Goal: Navigation & Orientation: Find specific page/section

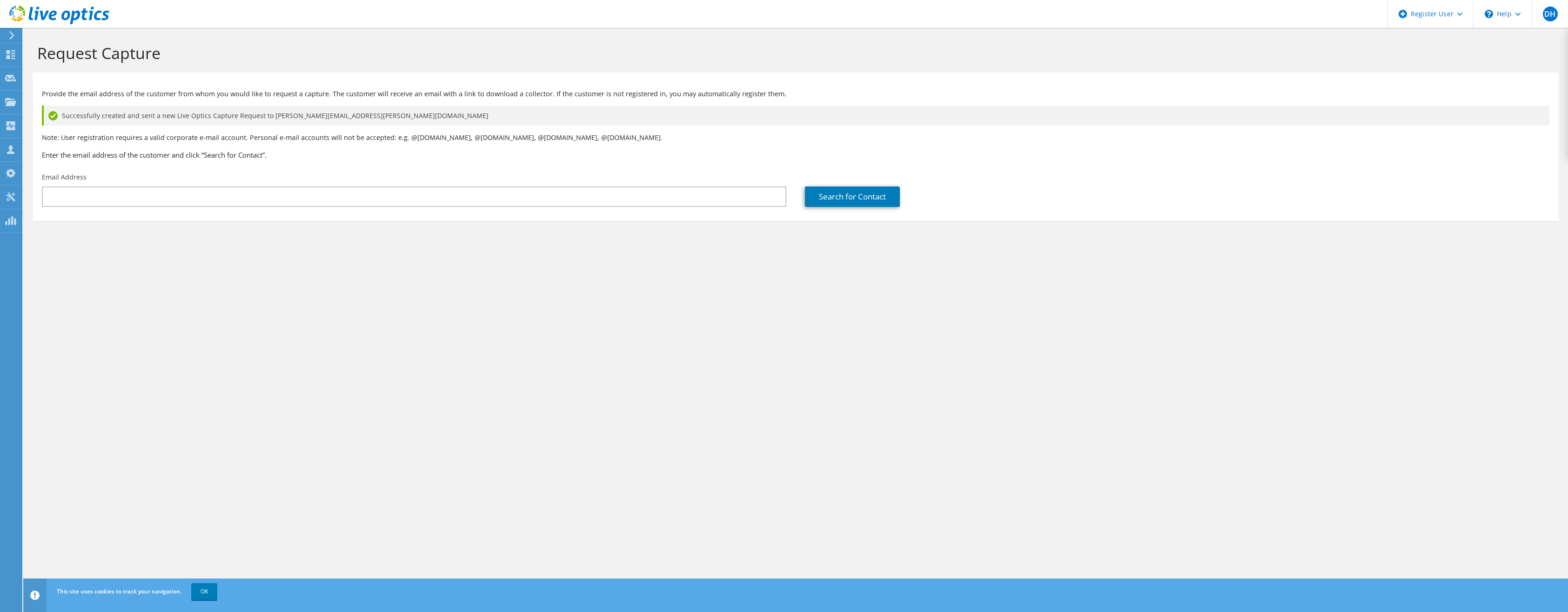
drag, startPoint x: 14, startPoint y: 28, endPoint x: 8, endPoint y: 35, distance: 9.2
click at [14, 29] on div at bounding box center [54, 16] width 109 height 31
click at [8, 35] on div at bounding box center [10, 35] width 10 height 9
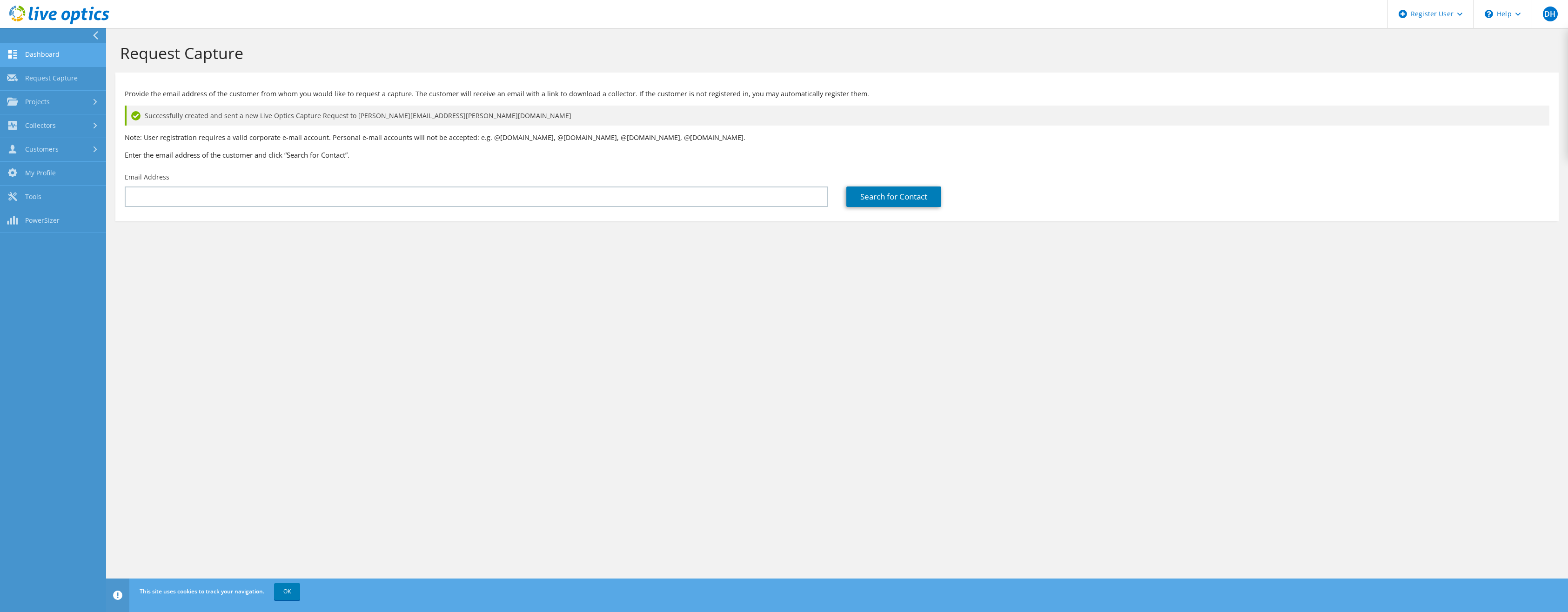
click at [41, 56] on link "Dashboard" at bounding box center [53, 55] width 106 height 24
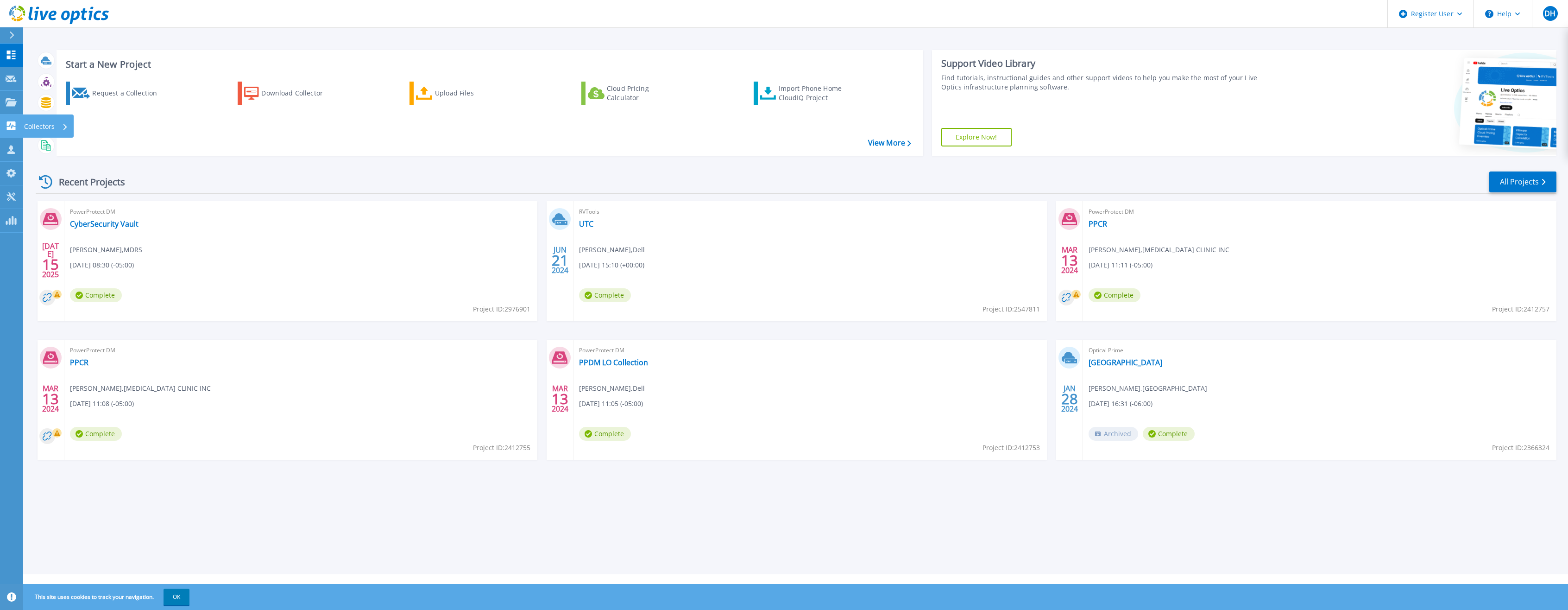
click at [8, 119] on link "Collectors Collectors" at bounding box center [12, 126] width 23 height 23
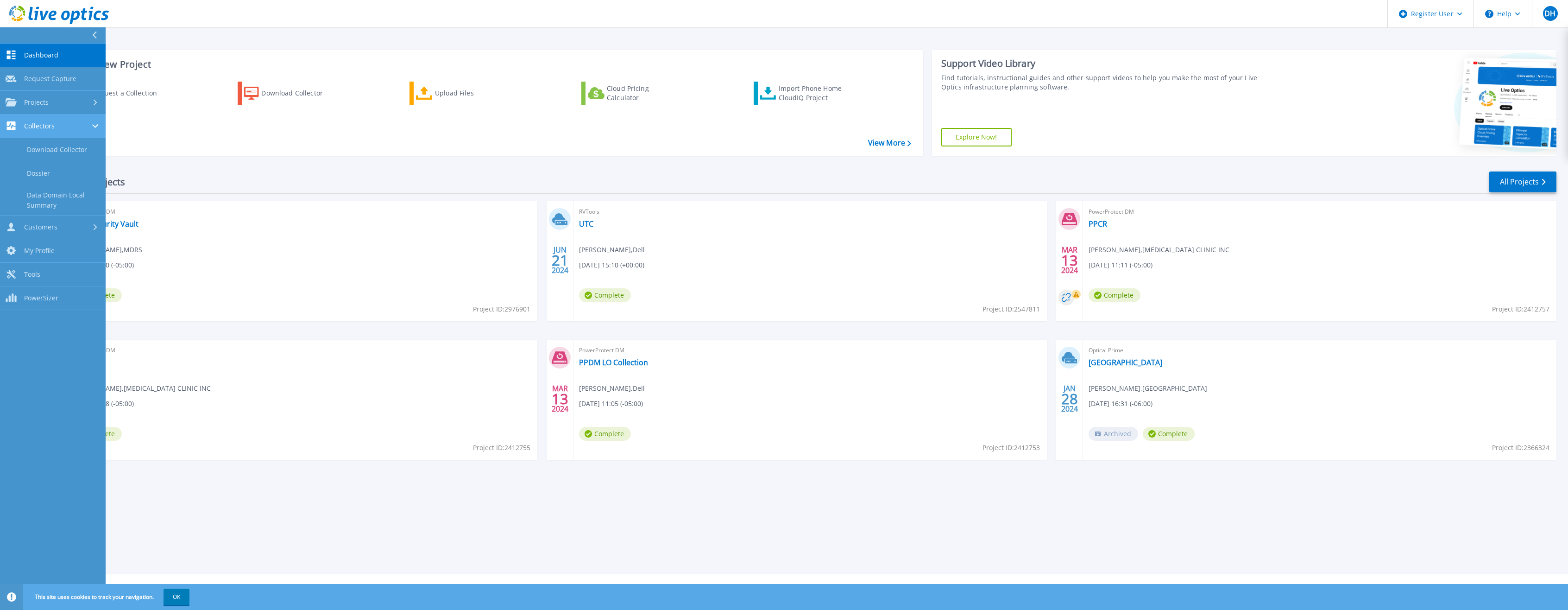
click at [8, 119] on link "Collectors Collectors" at bounding box center [53, 126] width 106 height 23
click at [39, 146] on span "Customers" at bounding box center [41, 150] width 33 height 9
click at [48, 60] on link "Dashboard Dashboard" at bounding box center [53, 55] width 106 height 23
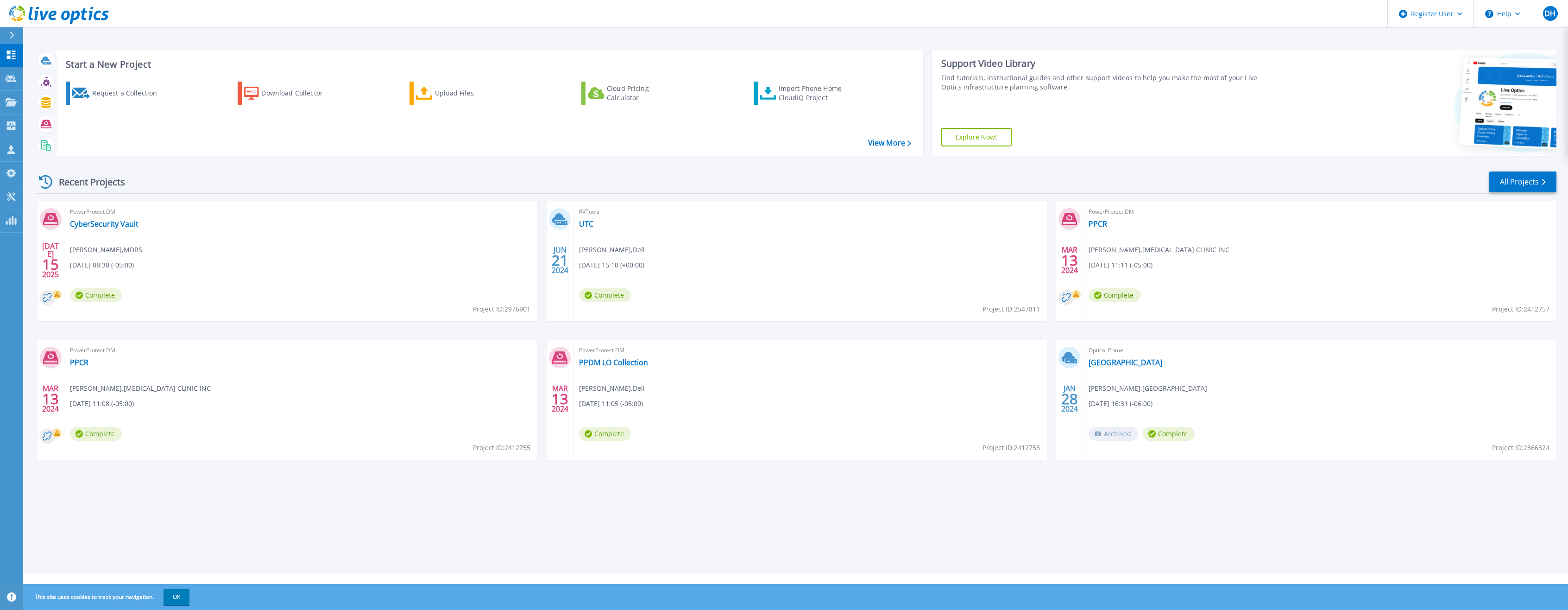
click at [1545, 164] on div "Recent Projects All Projects JUL 15 2025 PowerProtect DM CyberSecurity Vault Cr…" at bounding box center [796, 324] width 1521 height 322
click at [1522, 175] on link "All Projects" at bounding box center [1523, 181] width 68 height 21
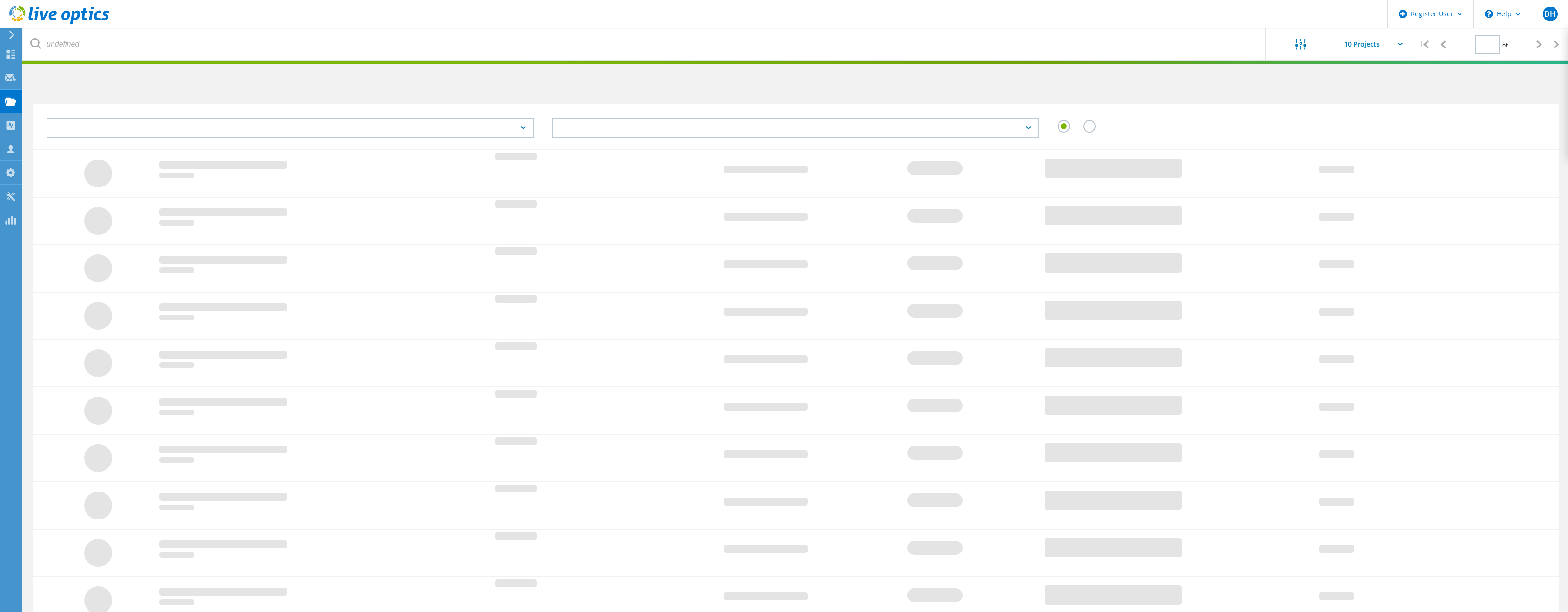
type input "1"
